Goal: Task Accomplishment & Management: Use online tool/utility

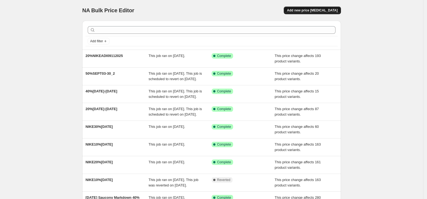
click at [314, 13] on button "Add new price [MEDICAL_DATA]" at bounding box center [312, 11] width 57 height 8
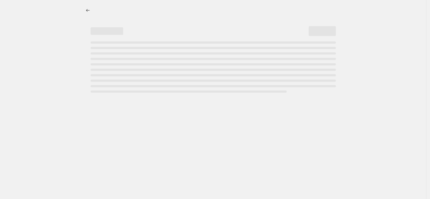
select select "percentage"
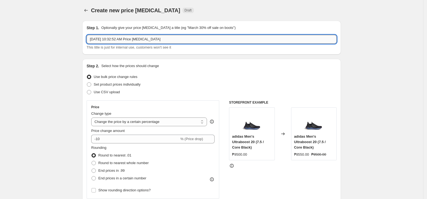
click at [146, 41] on input "[DATE] 10:32:52 AM Price [MEDICAL_DATA]" at bounding box center [212, 39] width 250 height 9
paste input "20%HOKA0911-14"
type input "20%HOKA0911-14"
click at [108, 123] on select "Change the price to a certain amount Change the price by a certain amount Chang…" at bounding box center [149, 121] width 116 height 9
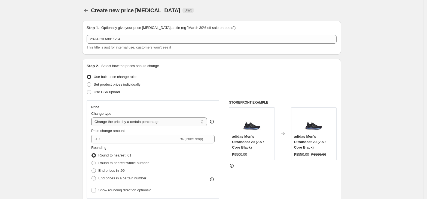
select select "pcap"
click at [93, 117] on select "Change the price to a certain amount Change the price by a certain amount Chang…" at bounding box center [149, 121] width 116 height 9
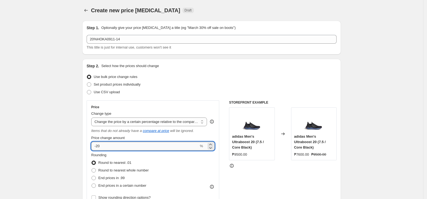
click at [111, 148] on input "-20" at bounding box center [145, 146] width 108 height 9
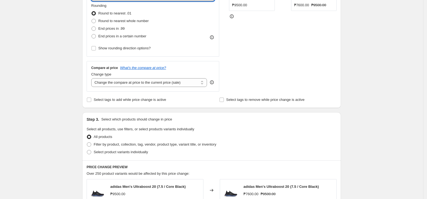
scroll to position [181, 0]
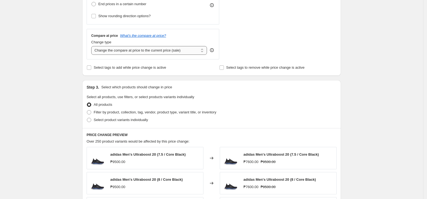
type input "-22"
click at [152, 50] on select "Change the compare at price to the current price (sale) Change the compare at p…" at bounding box center [149, 50] width 116 height 9
select select "no_change"
click at [93, 46] on select "Change the compare at price to the current price (sale) Change the compare at p…" at bounding box center [149, 50] width 116 height 9
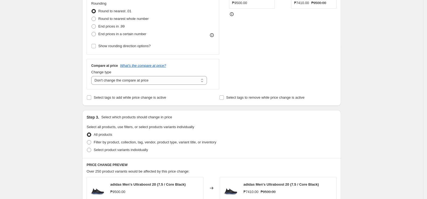
scroll to position [109, 0]
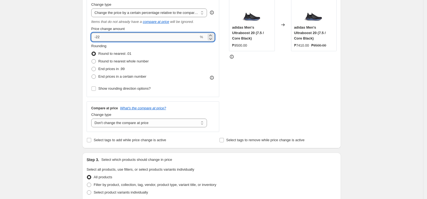
click at [112, 37] on input "-22" at bounding box center [145, 37] width 108 height 9
type input "-20"
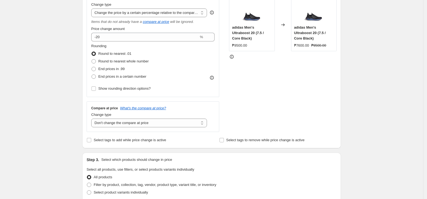
drag, startPoint x: 35, startPoint y: 67, endPoint x: 51, endPoint y: 80, distance: 20.9
click at [35, 67] on div "Create new price [MEDICAL_DATA]. This page is ready Create new price [MEDICAL_D…" at bounding box center [211, 166] width 423 height 551
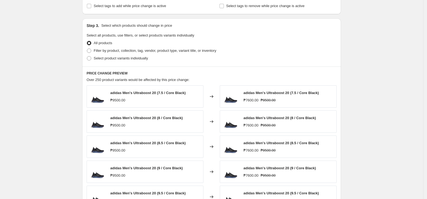
scroll to position [254, 0]
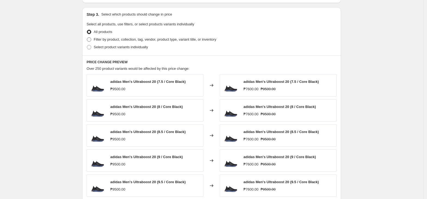
click at [116, 41] on span "Filter by product, collection, tag, vendor, product type, variant title, or inv…" at bounding box center [155, 39] width 123 height 4
click at [87, 38] on input "Filter by product, collection, tag, vendor, product type, variant title, or inv…" at bounding box center [87, 37] width 0 height 0
radio input "true"
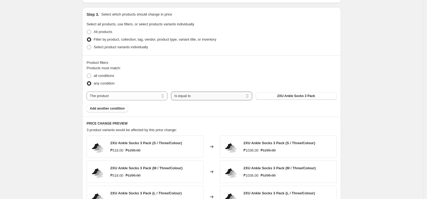
click at [181, 93] on select "Is equal to Is not equal to" at bounding box center [211, 95] width 81 height 9
click at [104, 96] on select "The product The product's collection The product's tag The product's vendor The…" at bounding box center [127, 95] width 81 height 9
select select "tag"
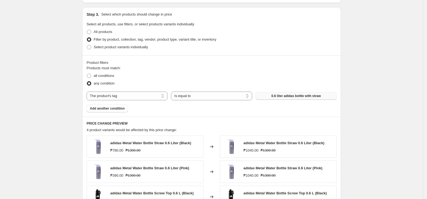
click at [284, 99] on button "0.6 liter adidas bottle with straw" at bounding box center [296, 96] width 81 height 8
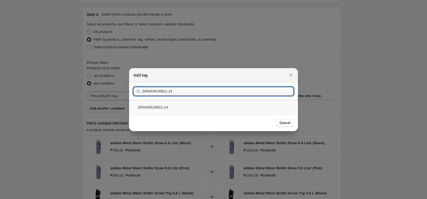
type input "20%HOKA0911-14"
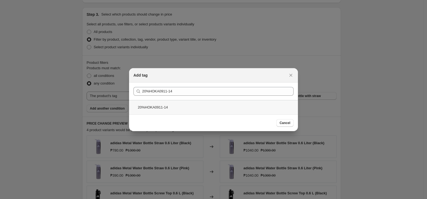
click at [164, 106] on div "20%HOKA0911-14" at bounding box center [213, 107] width 169 height 14
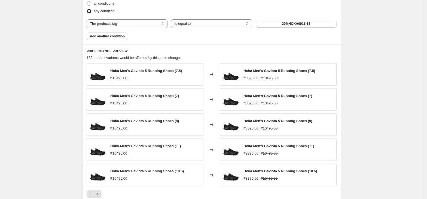
scroll to position [327, 0]
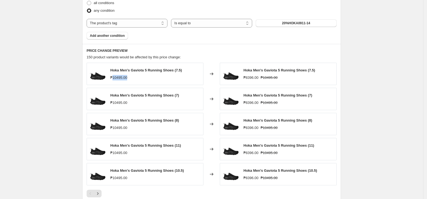
drag, startPoint x: 115, startPoint y: 79, endPoint x: 283, endPoint y: 8, distance: 182.3
click at [154, 80] on div "₱10495.00" at bounding box center [146, 77] width 72 height 5
copy div "10495.00"
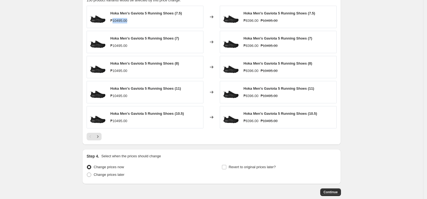
scroll to position [416, 0]
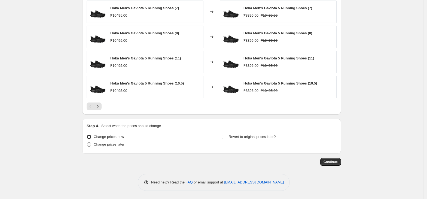
click at [106, 147] on span "Change prices later" at bounding box center [109, 144] width 31 height 5
click at [87, 142] on input "Change prices later" at bounding box center [87, 142] width 0 height 0
radio input "true"
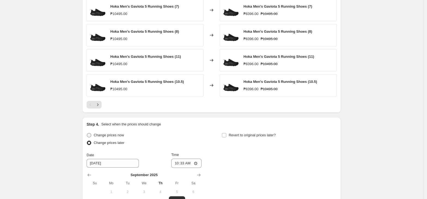
click at [112, 136] on span "Change prices now" at bounding box center [109, 135] width 30 height 4
click at [87, 133] on input "Change prices now" at bounding box center [87, 133] width 0 height 0
radio input "true"
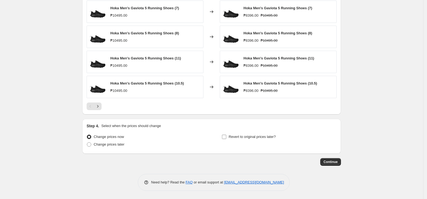
click at [244, 139] on span "Revert to original prices later?" at bounding box center [252, 137] width 47 height 4
click at [226, 139] on input "Revert to original prices later?" at bounding box center [224, 137] width 4 height 4
checkbox input "true"
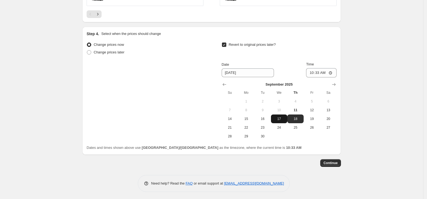
scroll to position [509, 0]
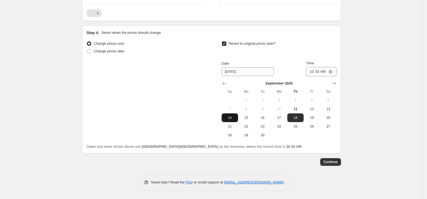
click at [238, 120] on button "14" at bounding box center [230, 117] width 16 height 9
type input "[DATE]"
click at [314, 72] on input "10:33" at bounding box center [321, 71] width 30 height 9
type input "23:59"
click at [332, 161] on span "Continue" at bounding box center [330, 162] width 14 height 4
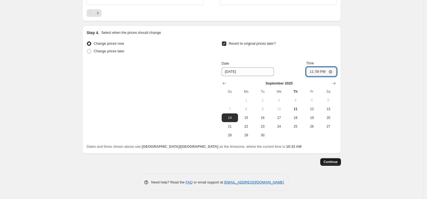
scroll to position [0, 0]
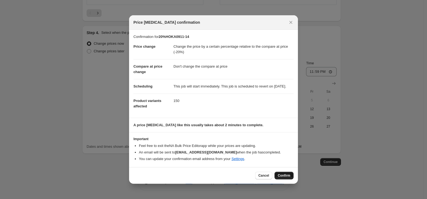
click at [285, 178] on span "Confirm" at bounding box center [284, 175] width 13 height 4
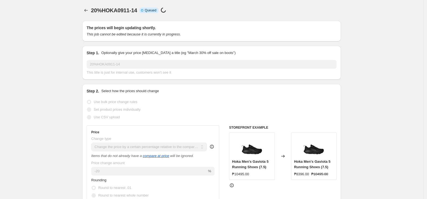
scroll to position [509, 0]
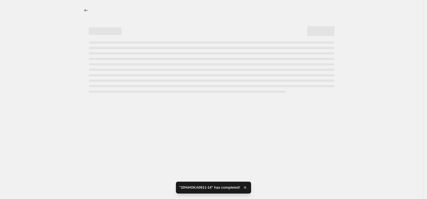
select select "pcap"
select select "no_change"
select select "tag"
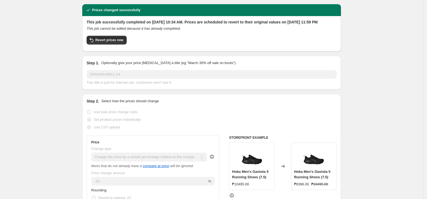
scroll to position [0, 0]
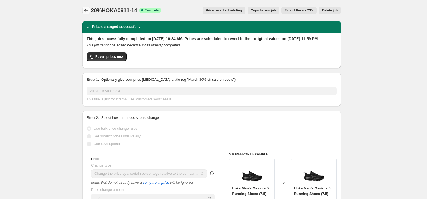
click at [84, 11] on button "Price change jobs" at bounding box center [86, 11] width 8 height 8
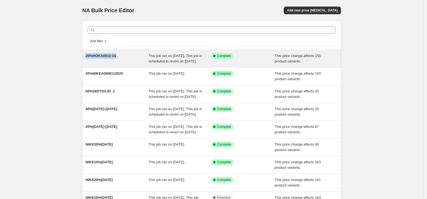
copy span "20%HOKA0911-14"
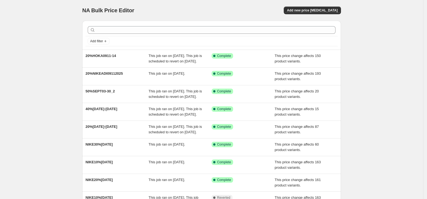
drag, startPoint x: 79, startPoint y: 54, endPoint x: 67, endPoint y: 58, distance: 12.9
click at [67, 58] on div "NA Bulk Price Editor. This page is ready NA Bulk Price Editor Add new price [ME…" at bounding box center [211, 140] width 423 height 280
click at [332, 11] on span "Add new price [MEDICAL_DATA]" at bounding box center [312, 10] width 51 height 4
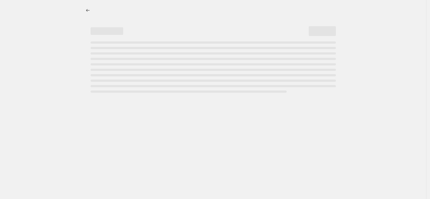
select select "percentage"
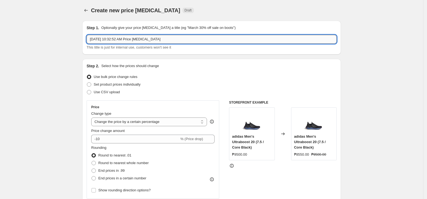
click at [152, 39] on input "[DATE] 10:32:52 AM Price [MEDICAL_DATA]" at bounding box center [212, 39] width 250 height 9
paste input "20%HOKA0911-14"
type input "20%HOKA0911-14 - MANUAL"
click at [129, 84] on span "Set product prices individually" at bounding box center [117, 84] width 47 height 4
click at [87, 83] on input "Set product prices individually" at bounding box center [87, 82] width 0 height 0
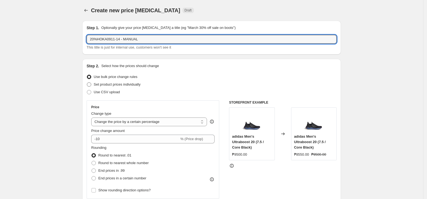
radio input "true"
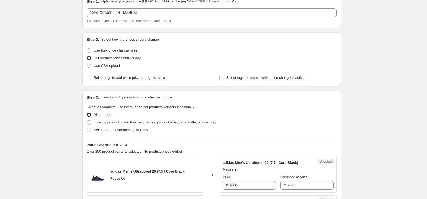
scroll to position [72, 0]
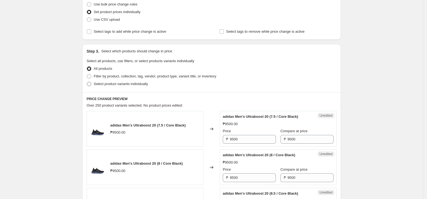
click at [108, 85] on span "Select product variants individually" at bounding box center [121, 84] width 54 height 4
click at [87, 82] on input "Select product variants individually" at bounding box center [87, 82] width 0 height 0
radio input "true"
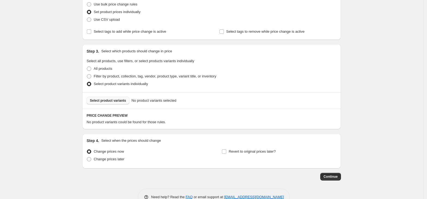
click at [120, 102] on span "Select product variants" at bounding box center [108, 100] width 36 height 4
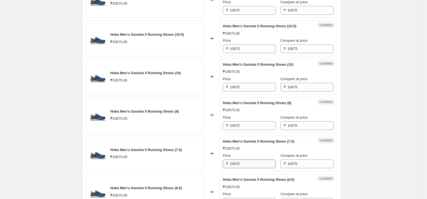
scroll to position [181, 0]
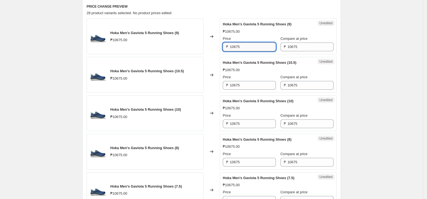
click at [256, 46] on input "10675" at bounding box center [253, 46] width 46 height 9
paste input "8796"
type input "10675"
click at [298, 47] on input "10675" at bounding box center [311, 46] width 46 height 9
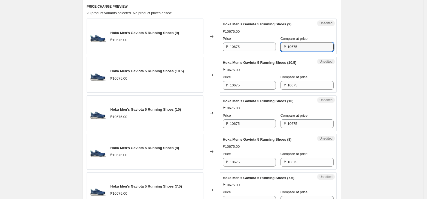
paste input "8796"
type input "10675"
click at [265, 49] on input "10675" at bounding box center [253, 46] width 46 height 9
paste input "8796"
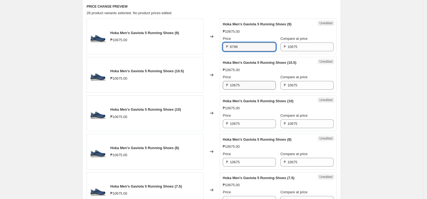
type input "8796"
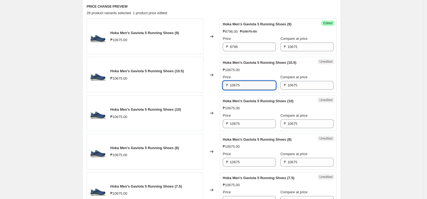
click at [258, 88] on input "10675" at bounding box center [253, 85] width 46 height 9
paste input "8796"
type input "8796"
click at [255, 121] on input "10675" at bounding box center [253, 123] width 46 height 9
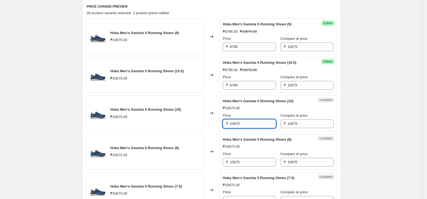
paste input "8796"
type input "8796"
click at [249, 160] on input "10675" at bounding box center [253, 162] width 46 height 9
paste input "8796"
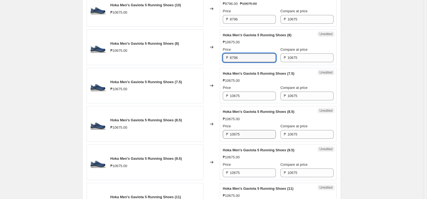
scroll to position [290, 0]
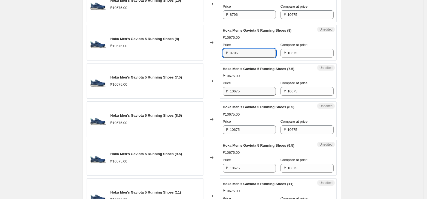
type input "8796"
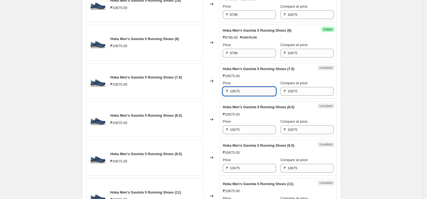
click at [258, 96] on input "10675" at bounding box center [253, 91] width 46 height 9
paste input "8796"
type input "8796"
click at [254, 131] on input "10675" at bounding box center [253, 129] width 46 height 9
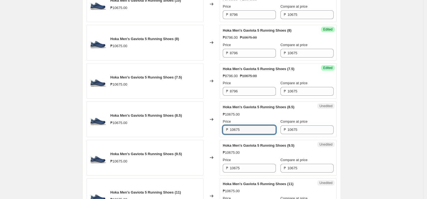
paste input "8796"
type input "8796"
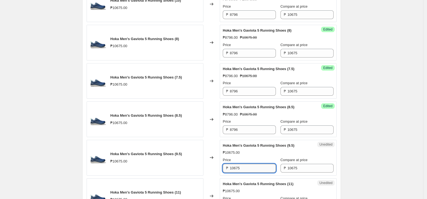
click at [252, 172] on input "10675" at bounding box center [253, 168] width 46 height 9
paste input "8796"
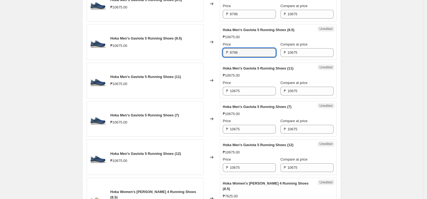
scroll to position [436, 0]
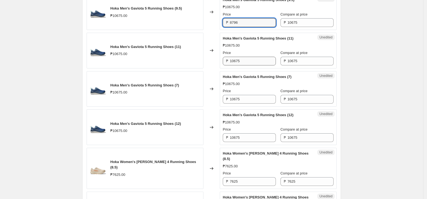
type input "8796"
click at [246, 62] on input "10675" at bounding box center [253, 61] width 46 height 9
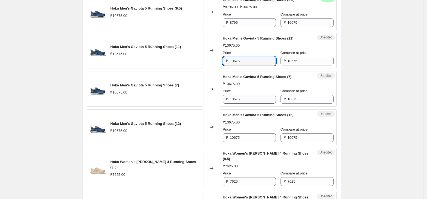
paste input "8796"
type input "8796"
click at [246, 103] on input "10675" at bounding box center [253, 99] width 46 height 9
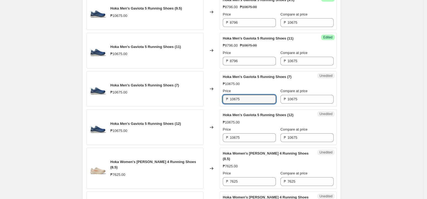
paste input "8796"
type input "8796"
click at [254, 141] on input "10675" at bounding box center [253, 137] width 46 height 9
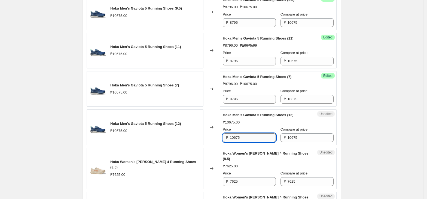
paste input "8796"
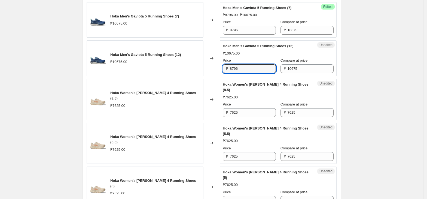
scroll to position [508, 0]
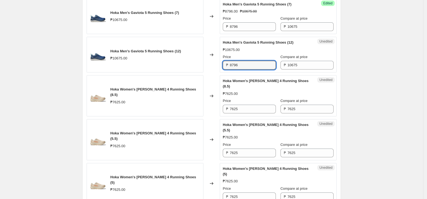
type input "8796"
click at [249, 105] on input "7625" at bounding box center [253, 109] width 46 height 9
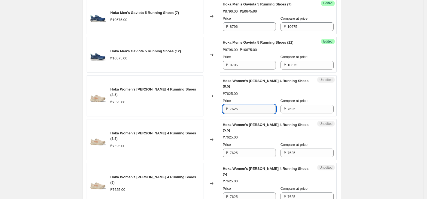
paste input "5996"
type input "5996"
click at [243, 148] on input "7625" at bounding box center [253, 152] width 46 height 9
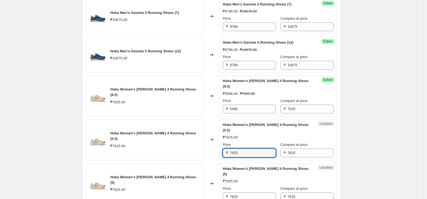
paste input "5996"
type input "5996"
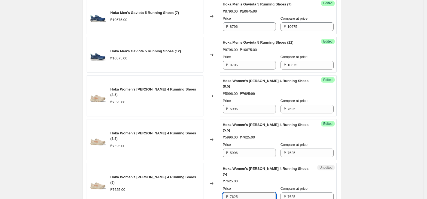
click at [249, 192] on input "7625" at bounding box center [253, 196] width 46 height 9
paste input "5996"
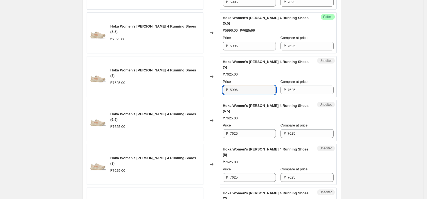
scroll to position [617, 0]
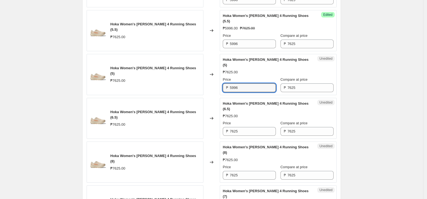
type input "5996"
click at [255, 117] on div "Unedited Hoka Women's [PERSON_NAME] 4 Running Shoes (6.5) ₱7625.00 Price ₱ 7625…" at bounding box center [278, 118] width 117 height 41
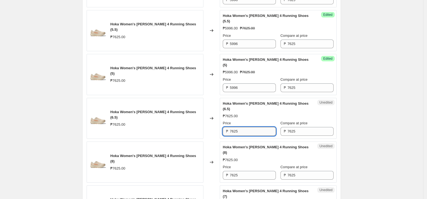
click at [253, 127] on input "7625" at bounding box center [253, 131] width 46 height 9
paste input "5996"
type input "5996"
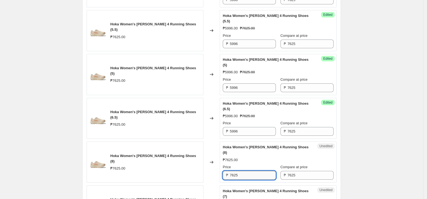
click at [248, 171] on input "7625" at bounding box center [253, 175] width 46 height 9
paste input "5996"
type input "5996"
paste input "5996"
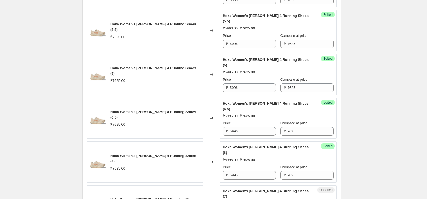
scroll to position [726, 0]
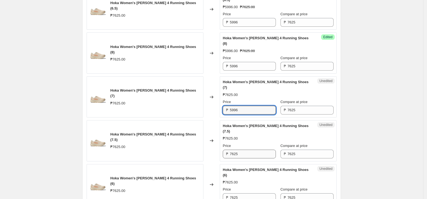
type input "5996"
click at [257, 149] on input "7625" at bounding box center [253, 153] width 46 height 9
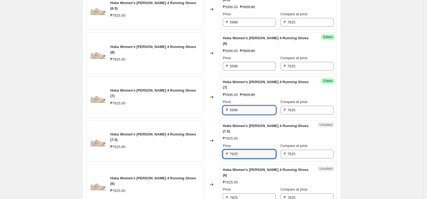
click at [249, 106] on input "5996" at bounding box center [253, 110] width 46 height 9
click at [245, 149] on input "7625" at bounding box center [253, 153] width 46 height 9
paste input "5996"
type input "5996"
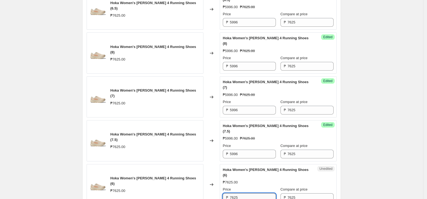
drag, startPoint x: 252, startPoint y: 156, endPoint x: 253, endPoint y: 161, distance: 4.4
click at [252, 193] on input "7625" at bounding box center [253, 197] width 46 height 9
paste input "5996"
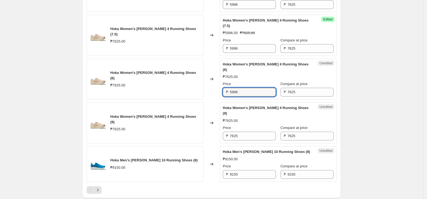
scroll to position [835, 0]
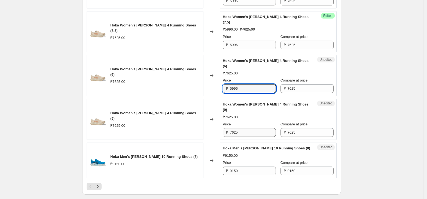
type input "5996"
click at [245, 128] on input "7625" at bounding box center [253, 132] width 46 height 9
paste input "5996"
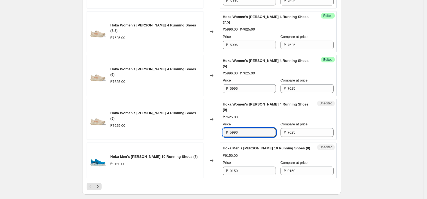
type input "5996"
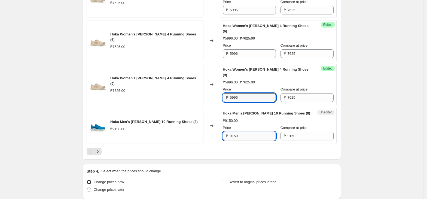
click at [253, 132] on input "9150" at bounding box center [253, 136] width 46 height 9
paste input "7596"
type input "7596"
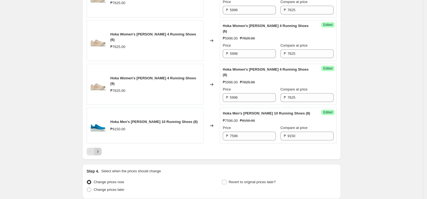
click at [100, 149] on icon "Next" at bounding box center [97, 151] width 5 height 5
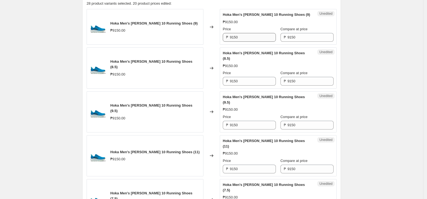
scroll to position [154, 0]
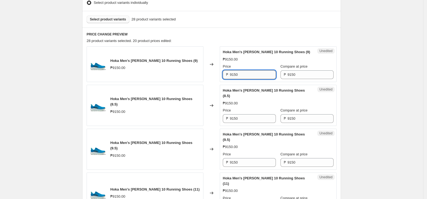
click at [251, 74] on input "9150" at bounding box center [253, 74] width 46 height 9
paste input "7596"
type input "7596"
click at [251, 114] on input "9150" at bounding box center [253, 118] width 46 height 9
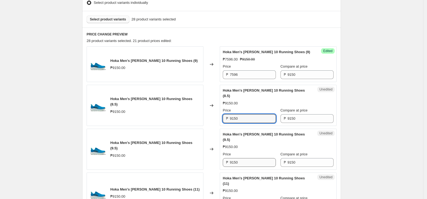
paste input "7596"
type input "7596"
click at [249, 158] on input "9150" at bounding box center [253, 162] width 46 height 9
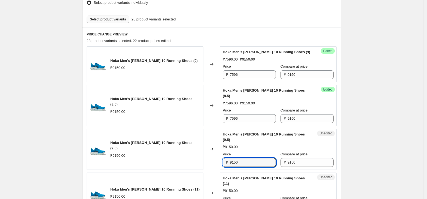
paste input "7596"
type input "7596"
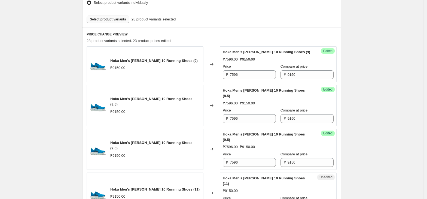
paste input "7596"
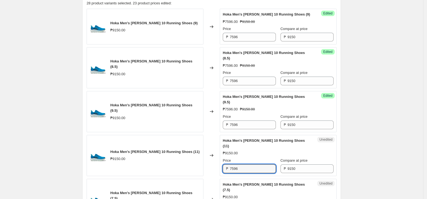
scroll to position [262, 0]
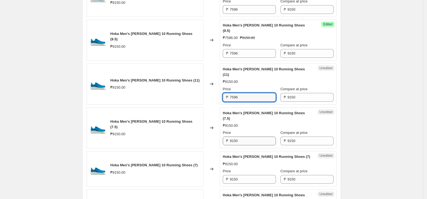
type input "7596"
click at [249, 136] on input "9150" at bounding box center [253, 140] width 46 height 9
paste input "7596"
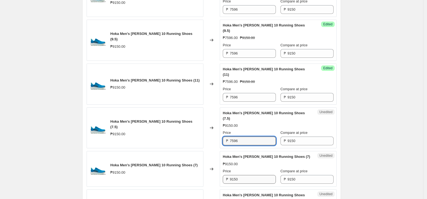
type input "7596"
click at [249, 175] on input "9150" at bounding box center [253, 179] width 46 height 9
paste input "7596"
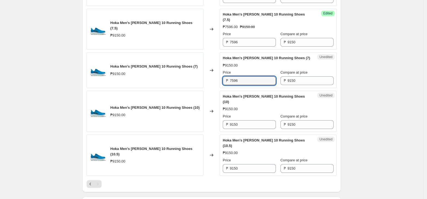
scroll to position [371, 0]
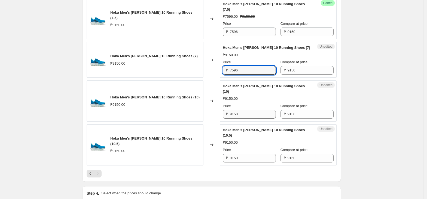
type input "7596"
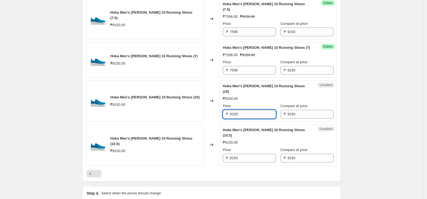
click at [242, 110] on input "9150" at bounding box center [253, 114] width 46 height 9
paste input "7596"
type input "7596"
click at [250, 154] on input "9150" at bounding box center [253, 158] width 46 height 9
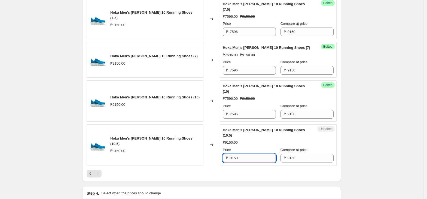
paste input "7596"
type input "7596"
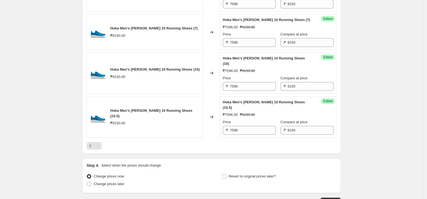
scroll to position [408, 0]
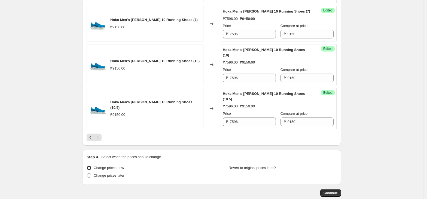
click at [270, 164] on div "Revert to original prices later?" at bounding box center [279, 172] width 115 height 16
click at [267, 166] on span "Revert to original prices later?" at bounding box center [252, 168] width 47 height 4
click at [226, 166] on input "Revert to original prices later?" at bounding box center [224, 168] width 4 height 4
checkbox input "true"
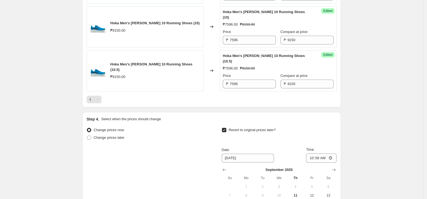
scroll to position [480, 0]
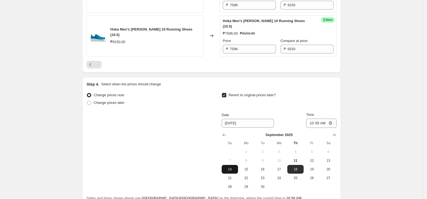
click at [234, 167] on span "14" at bounding box center [230, 169] width 12 height 4
type input "[DATE]"
click at [314, 118] on input "10:58" at bounding box center [321, 122] width 30 height 9
type input "23:59"
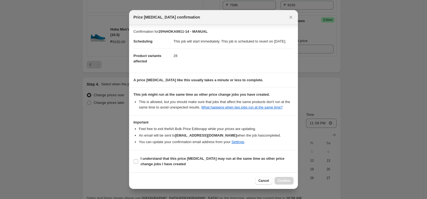
scroll to position [2, 0]
click at [138, 163] on input "I understand that this price [MEDICAL_DATA] may run at the same time as other p…" at bounding box center [136, 161] width 4 height 4
checkbox input "true"
click at [278, 183] on span "Confirm" at bounding box center [284, 180] width 13 height 4
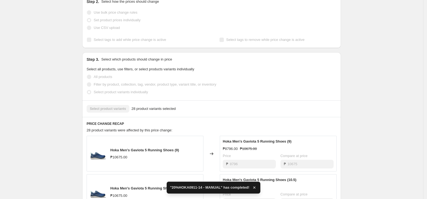
scroll to position [145, 0]
